Goal: Information Seeking & Learning: Learn about a topic

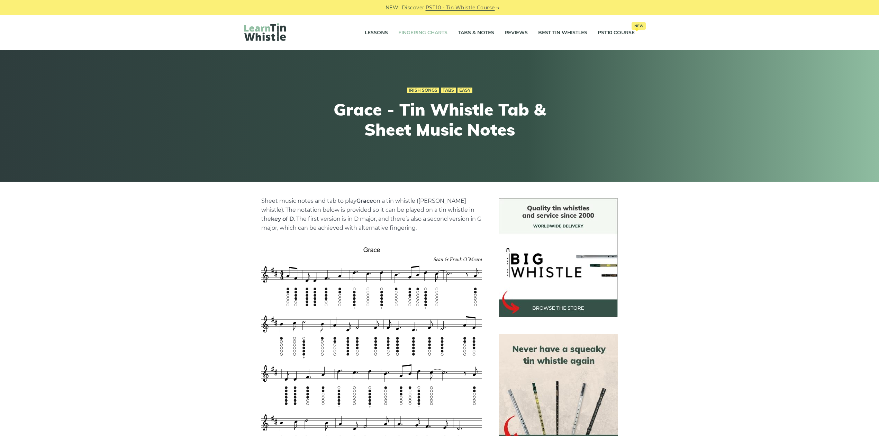
click at [446, 29] on link "Fingering Charts" at bounding box center [422, 32] width 49 height 17
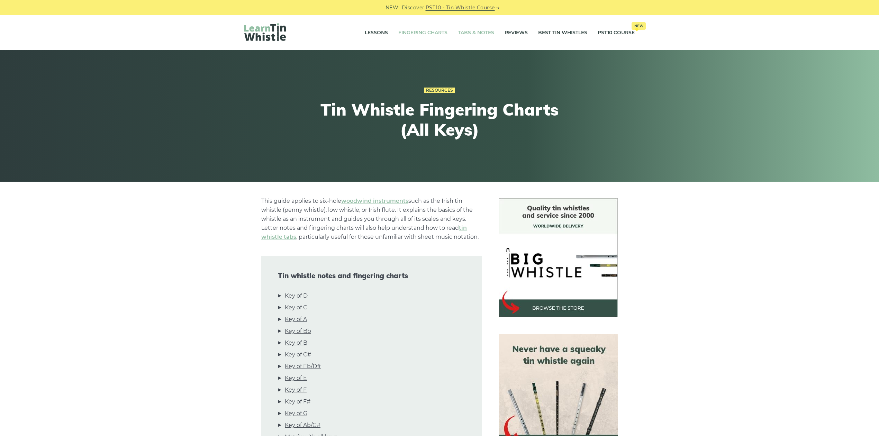
click at [496, 39] on li "Tabs & Notes" at bounding box center [475, 32] width 47 height 17
click at [472, 35] on link "Tabs & Notes" at bounding box center [476, 32] width 36 height 17
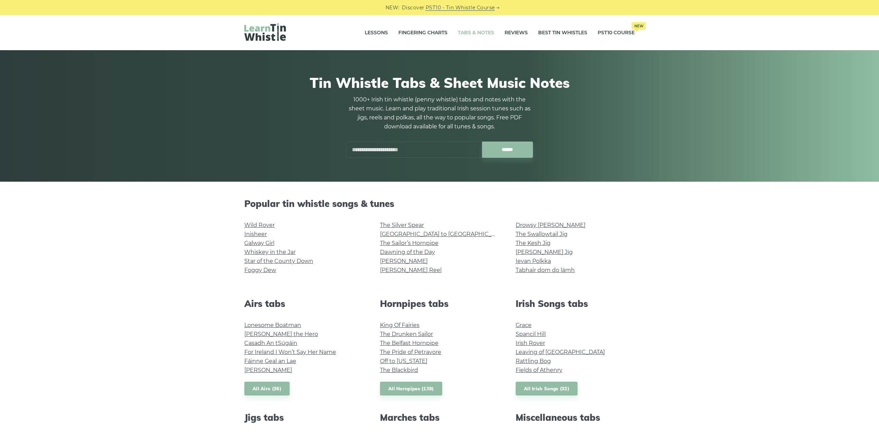
click at [402, 140] on div "1000+ Irish tin whistle (penny whistle) tabs and notes with the sheet music. Le…" at bounding box center [439, 126] width 187 height 63
click at [393, 150] on input "text" at bounding box center [414, 149] width 136 height 16
click at [429, 165] on li "Wild Mountain Thyme" at bounding box center [414, 166] width 127 height 8
type input "**********"
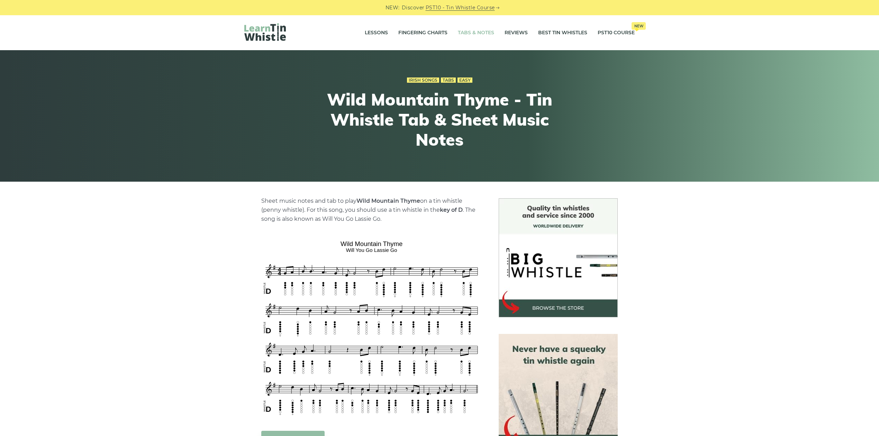
click at [473, 31] on link "Tabs & Notes" at bounding box center [476, 32] width 36 height 17
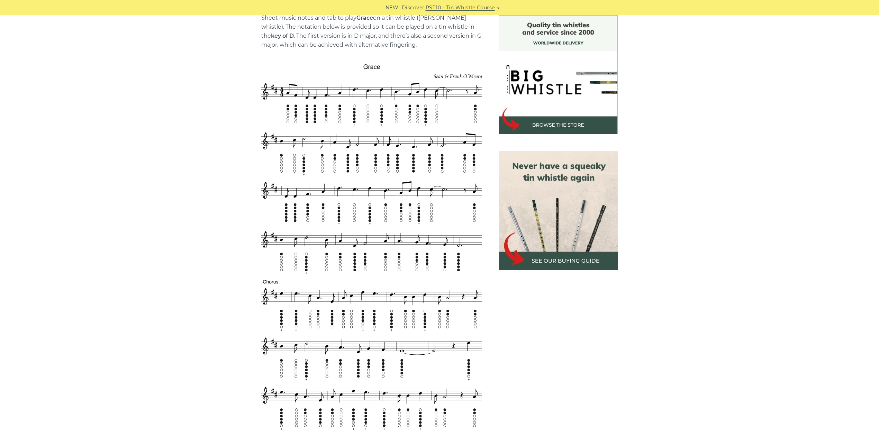
scroll to position [184, 0]
